Goal: Task Accomplishment & Management: Manage account settings

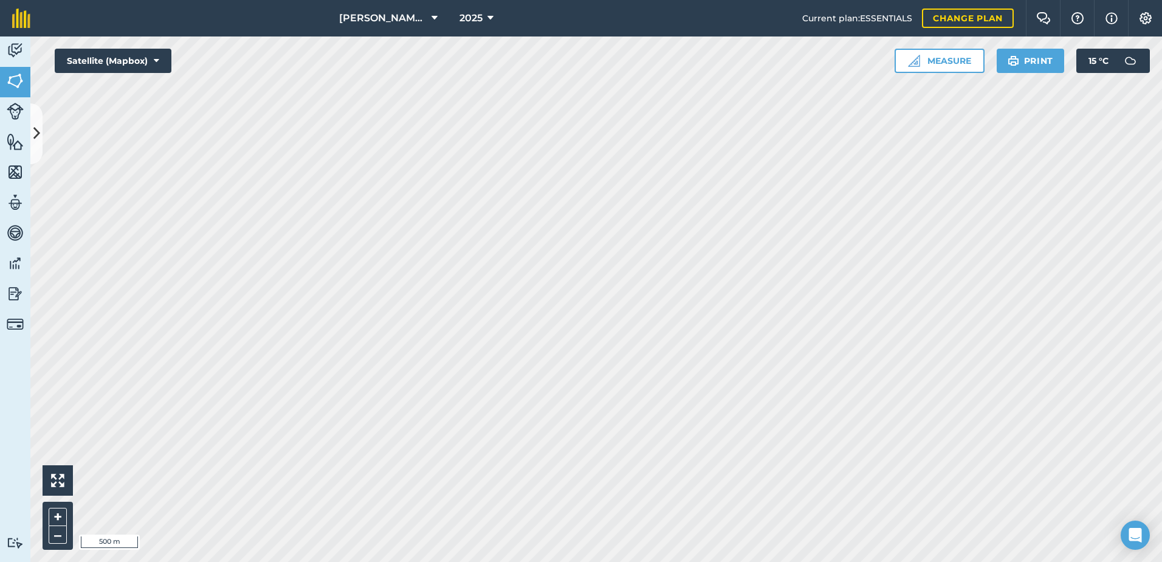
click at [664, 561] on html "JOHNSON ASAHI PADDOCKS 2025 Current plan : ESSENTIALS Change plan Farm Chat Hel…" at bounding box center [581, 281] width 1162 height 562
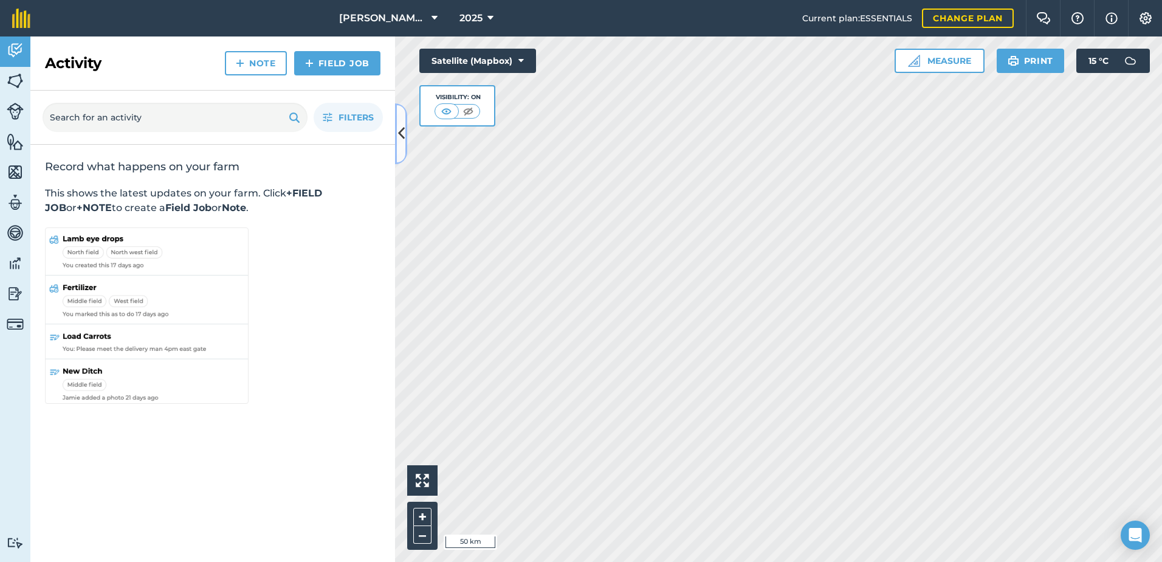
click at [403, 136] on icon at bounding box center [401, 133] width 7 height 21
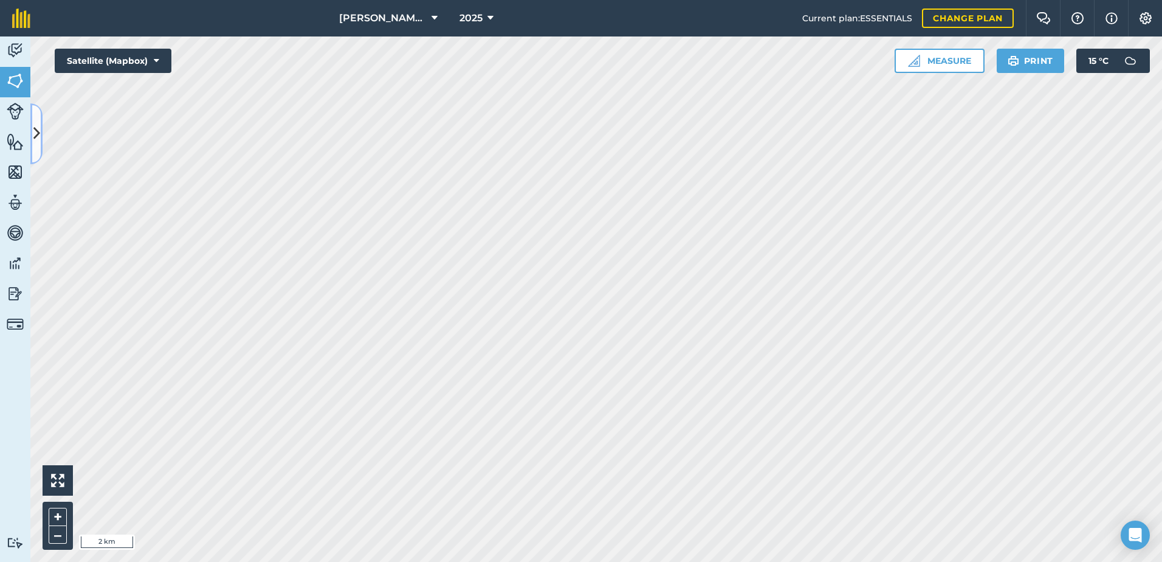
drag, startPoint x: 38, startPoint y: 132, endPoint x: 88, endPoint y: 131, distance: 50.5
click at [38, 132] on icon at bounding box center [36, 133] width 7 height 21
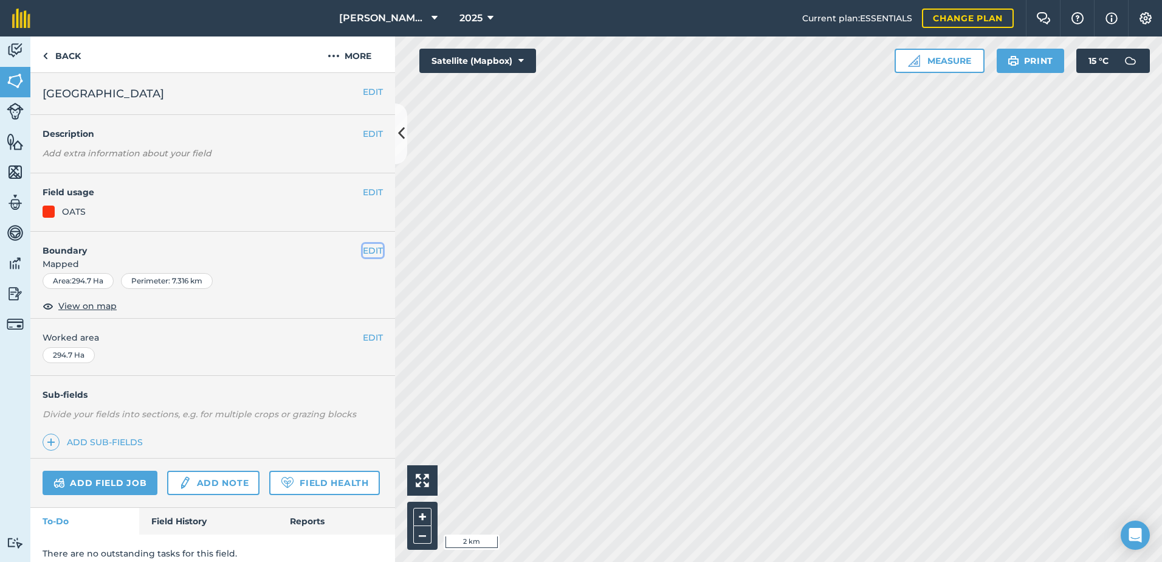
click at [367, 255] on button "EDIT" at bounding box center [373, 250] width 20 height 13
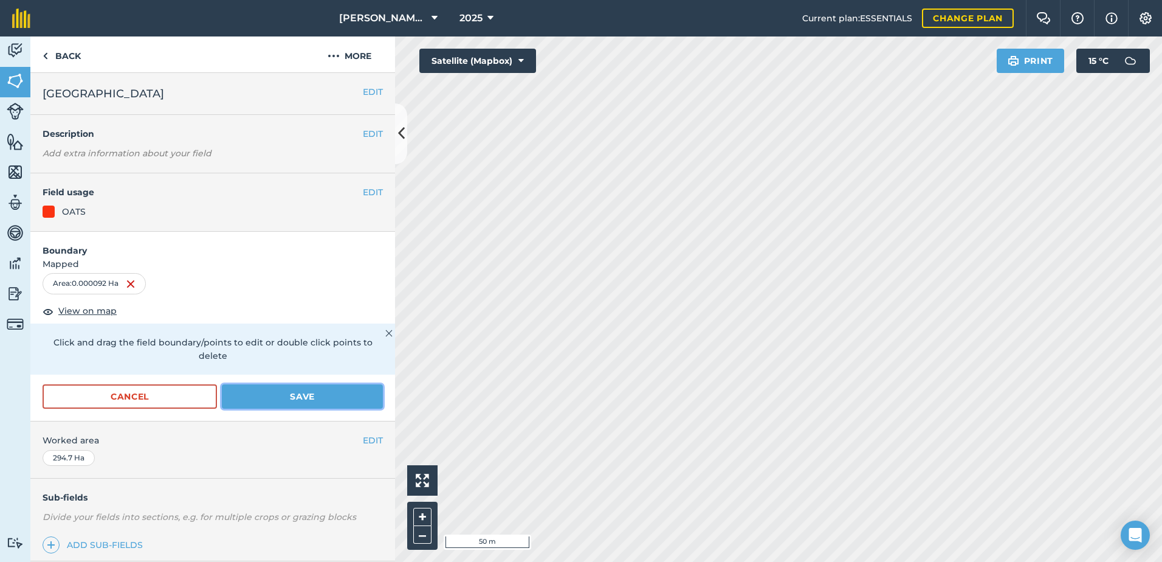
click at [295, 394] on button "Save" at bounding box center [302, 396] width 161 height 24
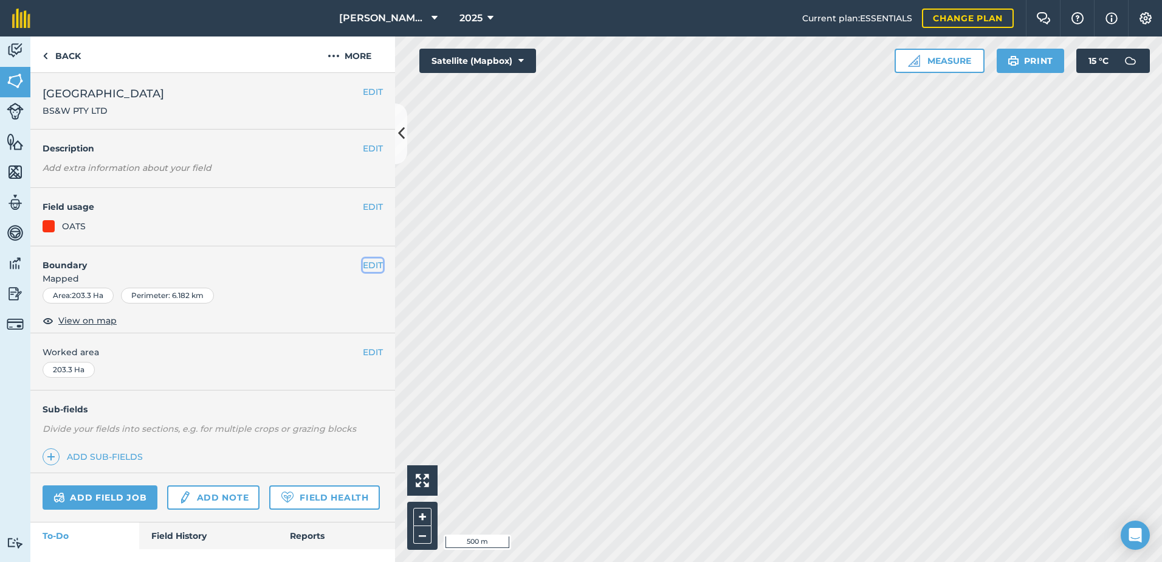
click at [363, 267] on button "EDIT" at bounding box center [373, 264] width 20 height 13
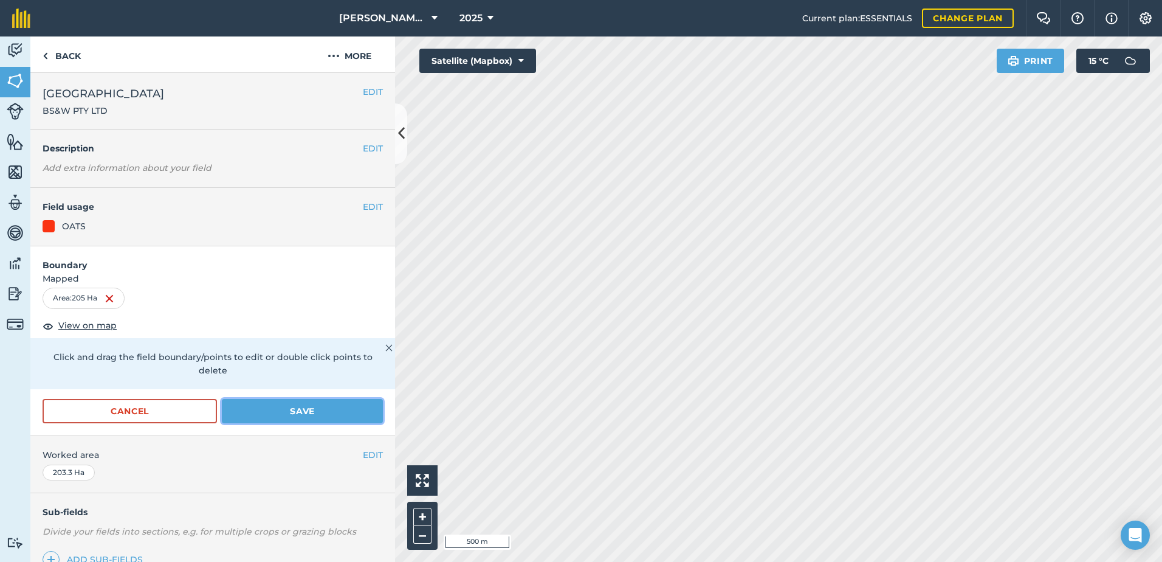
click at [293, 408] on button "Save" at bounding box center [302, 411] width 161 height 24
